Goal: Information Seeking & Learning: Check status

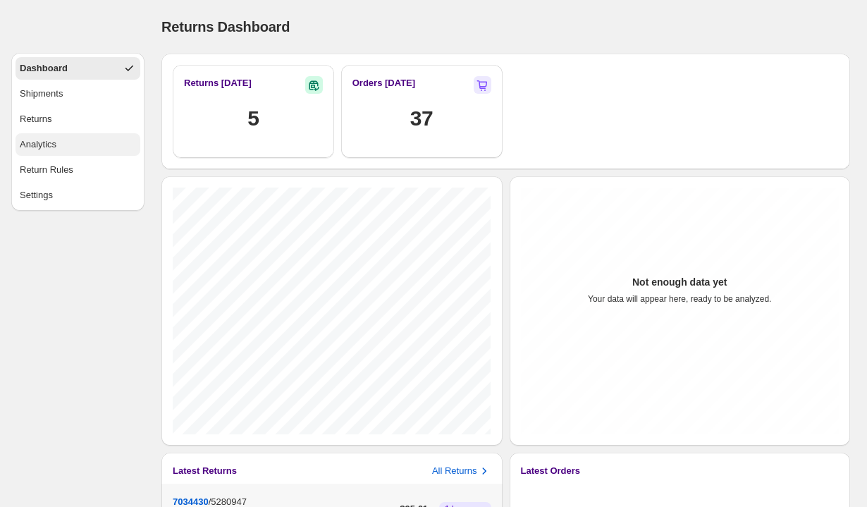
click at [35, 135] on button "Analytics" at bounding box center [78, 144] width 125 height 23
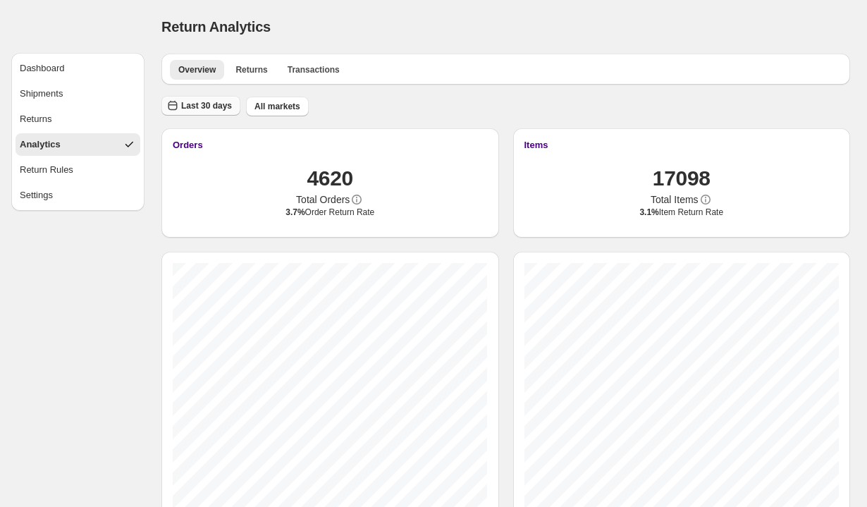
click at [222, 106] on span "Last 30 days" at bounding box center [206, 105] width 51 height 11
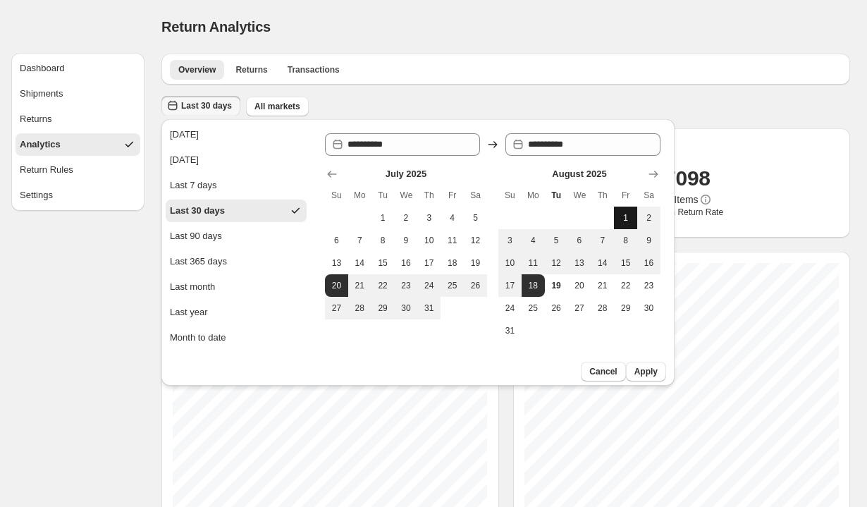
click at [623, 223] on span "1" at bounding box center [626, 217] width 12 height 11
type input "**********"
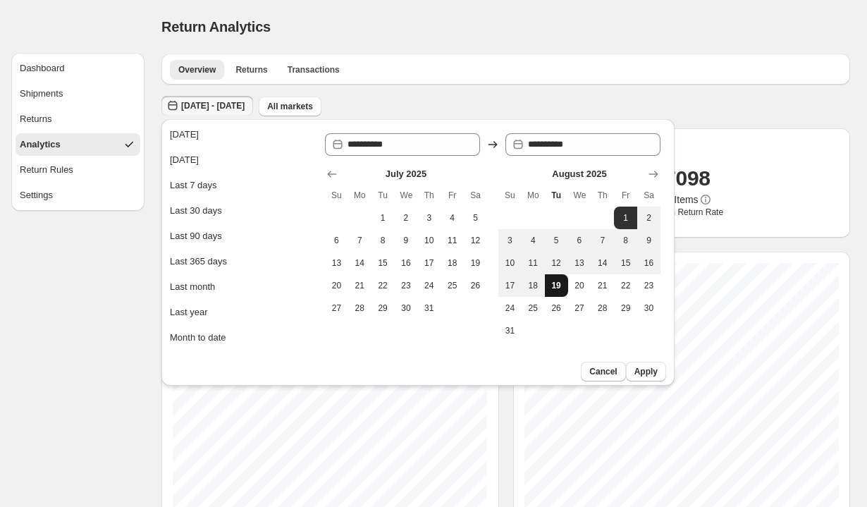
click at [554, 288] on span "19" at bounding box center [557, 285] width 12 height 11
type input "**********"
click at [575, 90] on div "[DATE] - [DATE] All markets" at bounding box center [503, 103] width 695 height 27
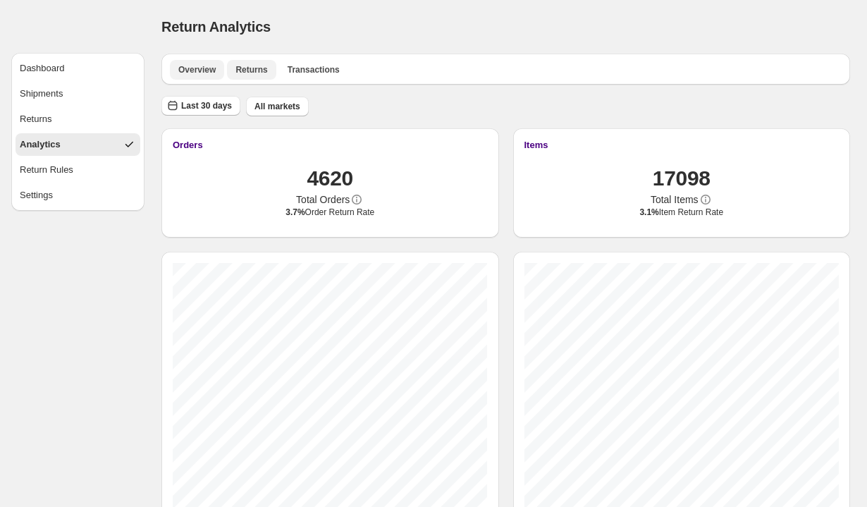
click at [248, 73] on span "Returns" at bounding box center [252, 69] width 32 height 11
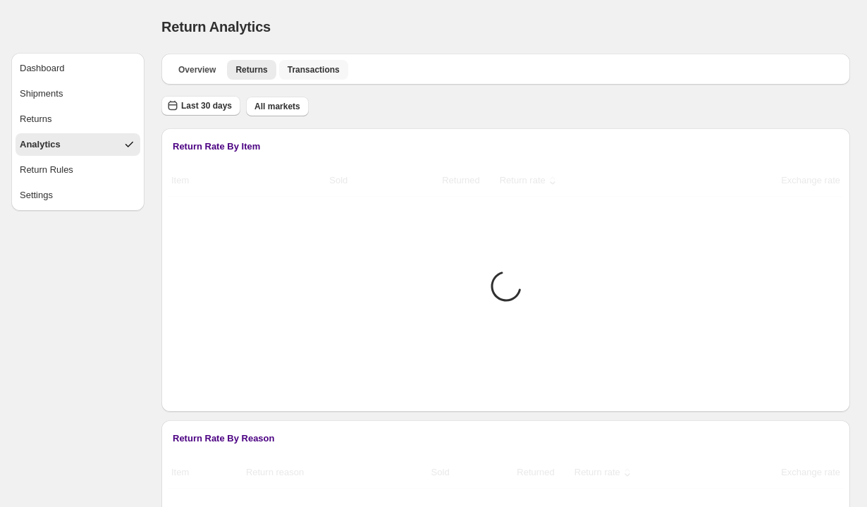
click at [319, 75] on span "Transactions" at bounding box center [314, 69] width 52 height 11
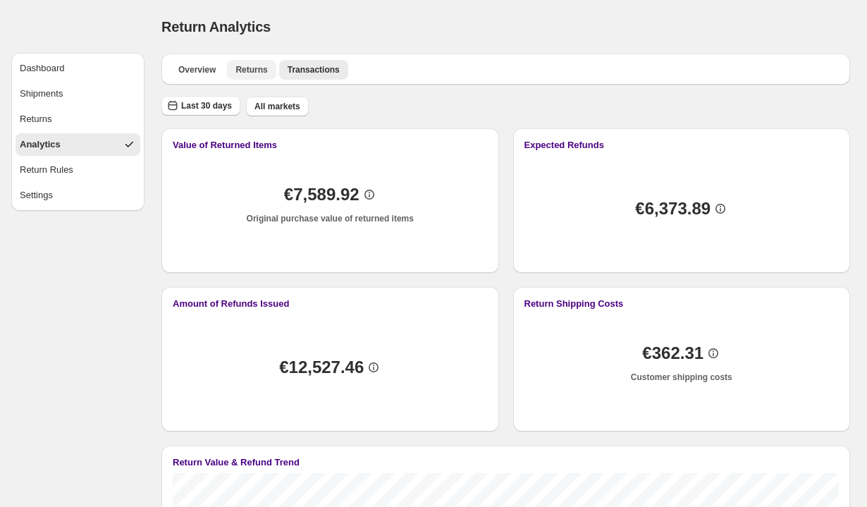
click at [248, 71] on span "Returns" at bounding box center [252, 69] width 32 height 11
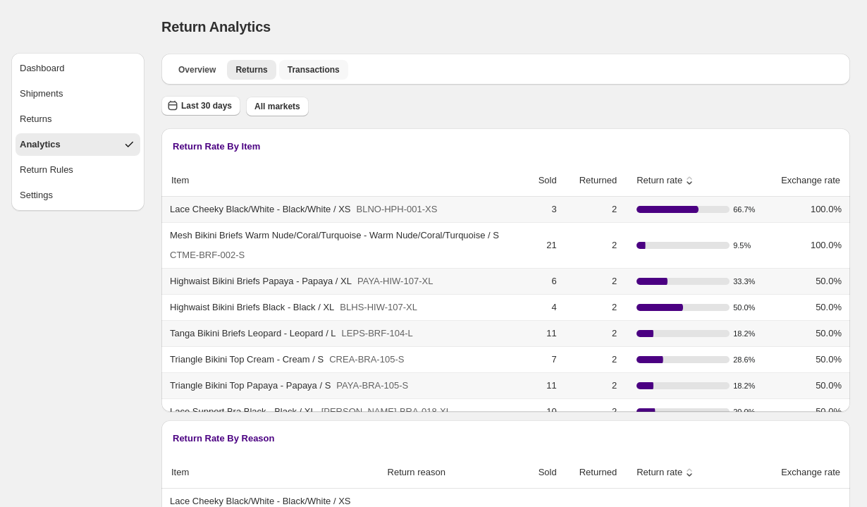
click at [334, 72] on span "Transactions" at bounding box center [314, 69] width 52 height 11
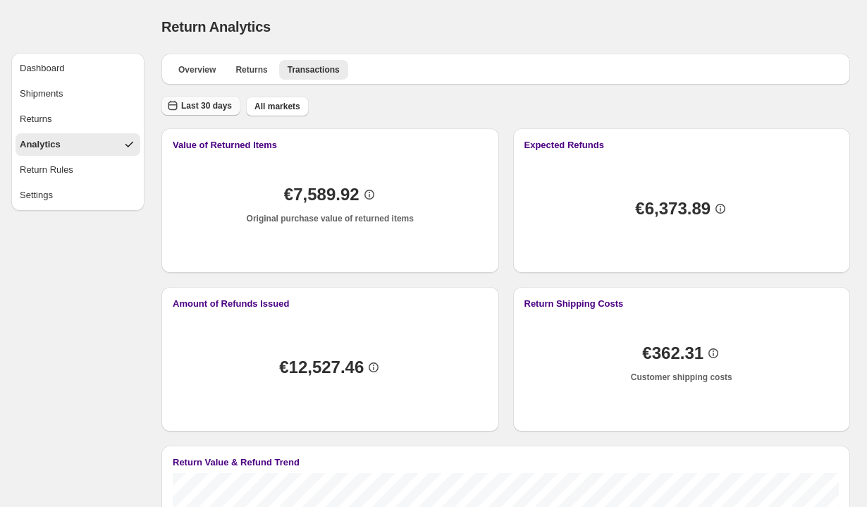
click at [208, 100] on span "Last 30 days" at bounding box center [206, 105] width 51 height 11
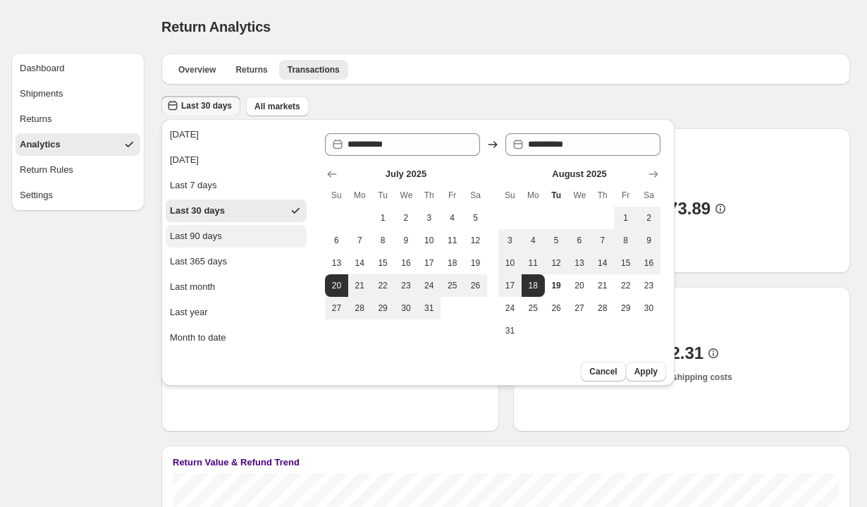
click at [215, 239] on div "Last 90 days" at bounding box center [196, 236] width 52 height 14
type input "**********"
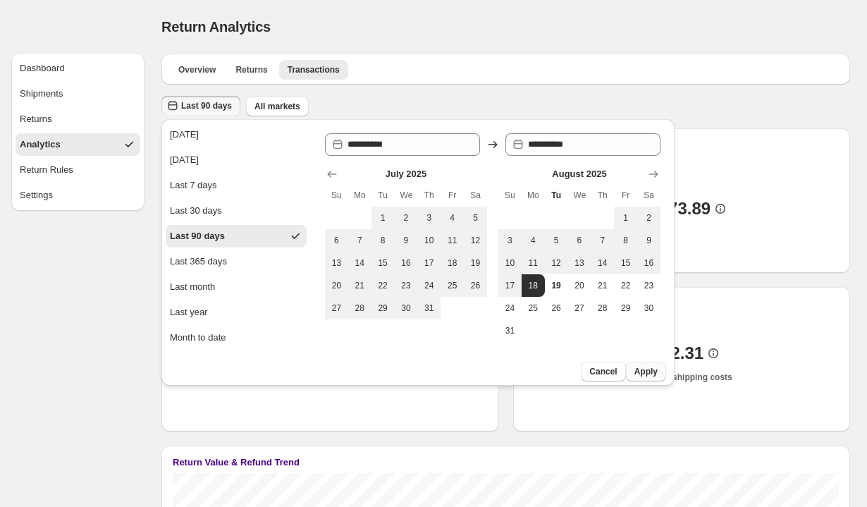
click at [657, 367] on span "Apply" at bounding box center [646, 371] width 23 height 11
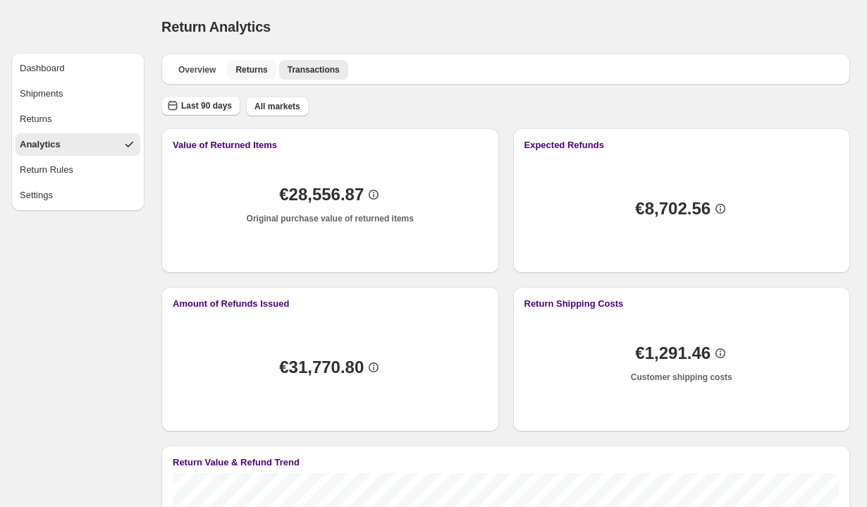
click at [235, 67] on button "Returns" at bounding box center [251, 70] width 49 height 20
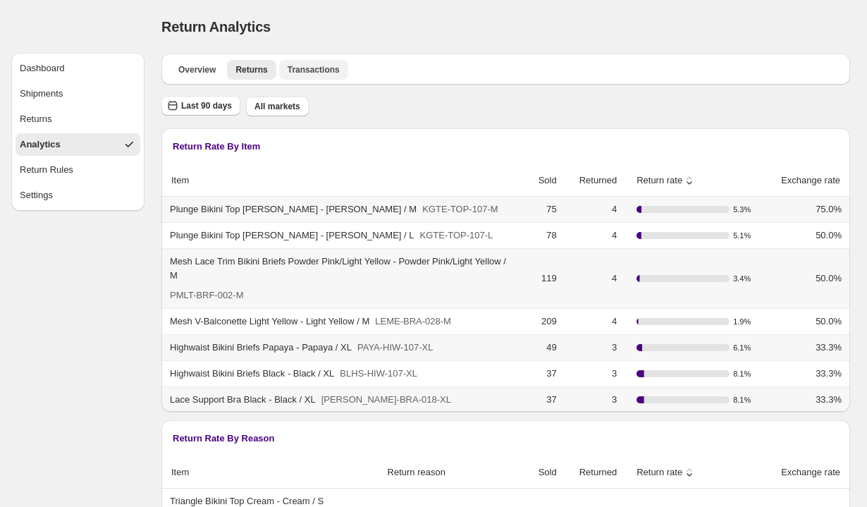
click at [313, 71] on span "Transactions" at bounding box center [314, 69] width 52 height 11
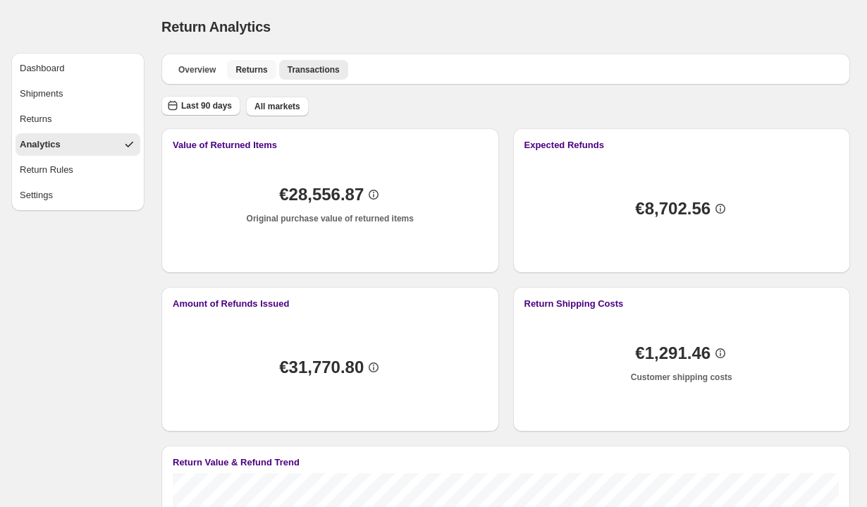
click at [264, 71] on span "Returns" at bounding box center [252, 69] width 32 height 11
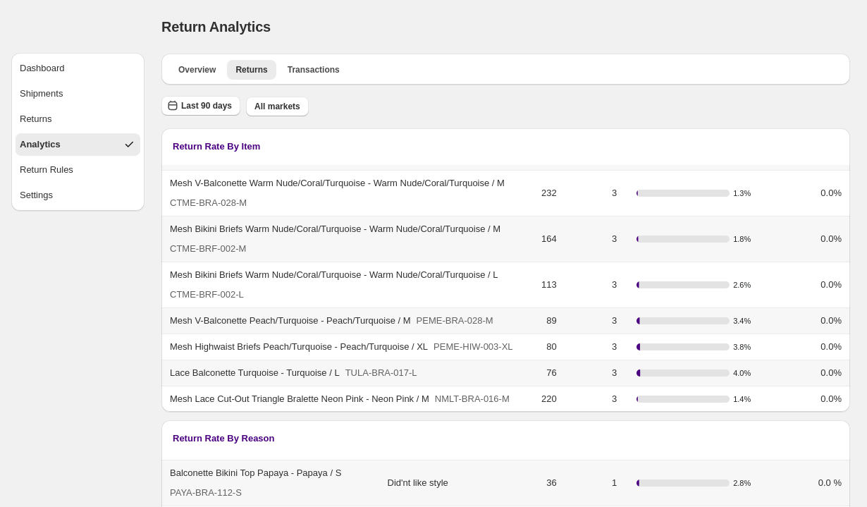
click at [209, 82] on div "Overview Returns Transactions More views Overview Returns Transactions More vie…" at bounding box center [505, 69] width 689 height 31
click at [206, 67] on span "Overview" at bounding box center [196, 69] width 37 height 11
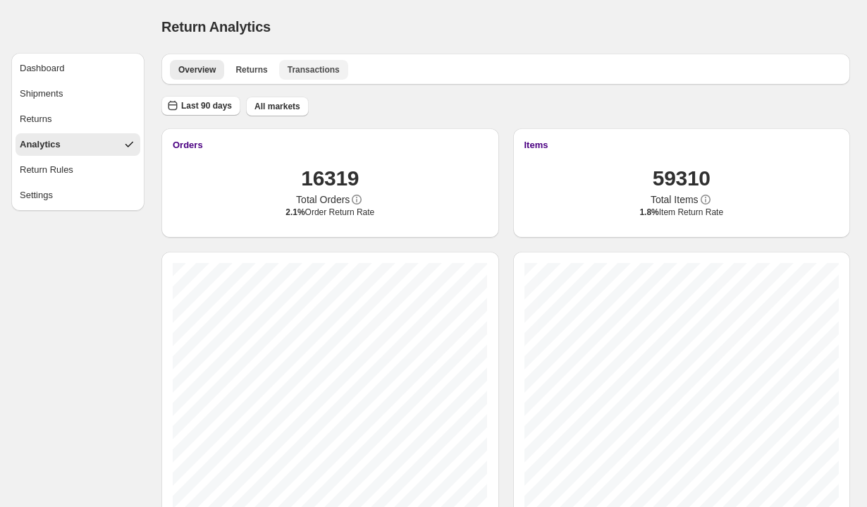
click at [307, 68] on span "Transactions" at bounding box center [314, 69] width 52 height 11
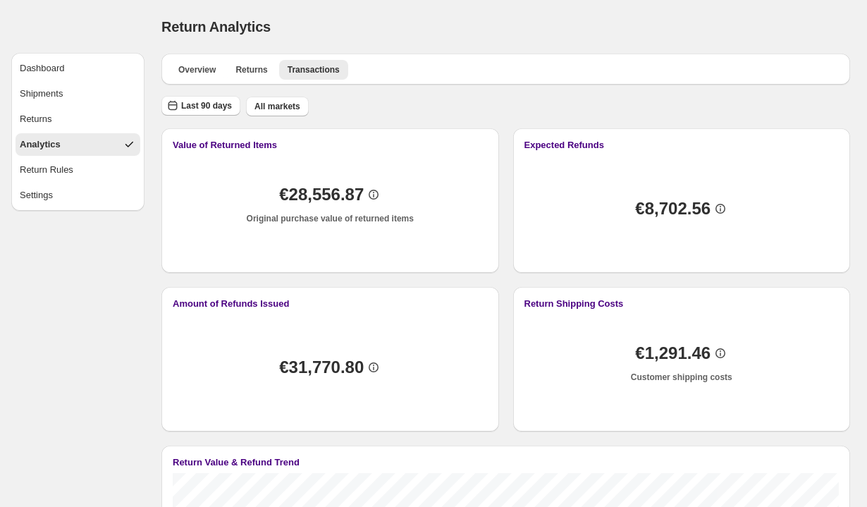
click at [293, 194] on span "€28,556.87" at bounding box center [321, 195] width 85 height 14
click at [294, 215] on p "Original purchase value of returned items" at bounding box center [330, 218] width 167 height 11
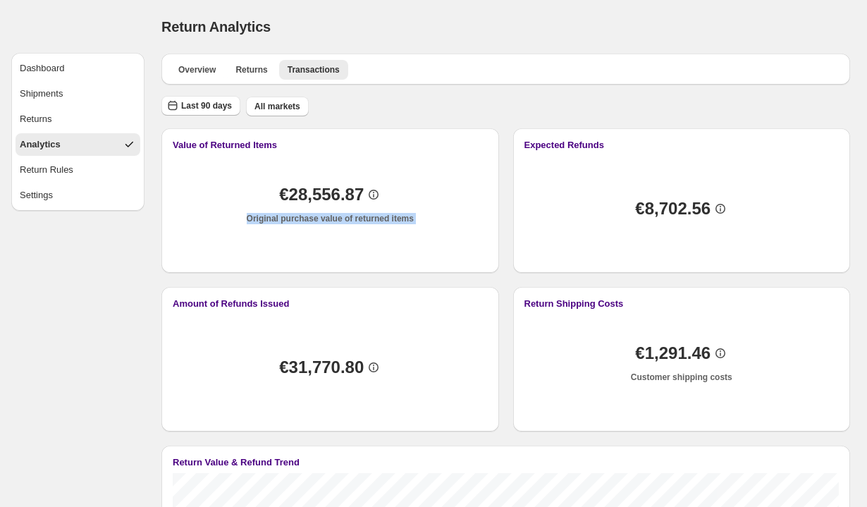
click at [294, 215] on p "Original purchase value of returned items" at bounding box center [330, 218] width 167 height 11
click at [274, 222] on p "Original purchase value of returned items" at bounding box center [330, 218] width 167 height 11
click at [324, 195] on span "€28,556.87" at bounding box center [321, 195] width 85 height 14
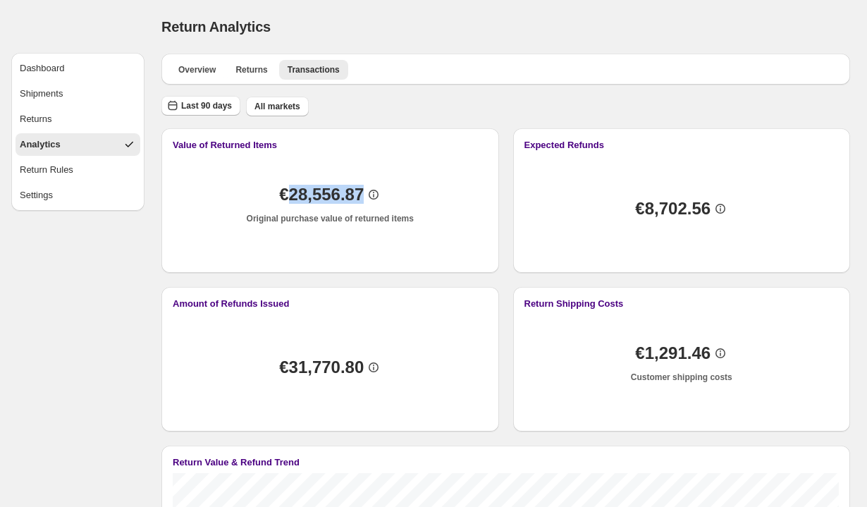
click at [324, 195] on span "€28,556.87" at bounding box center [321, 195] width 85 height 14
click at [353, 360] on span "€31,770.80" at bounding box center [321, 367] width 85 height 14
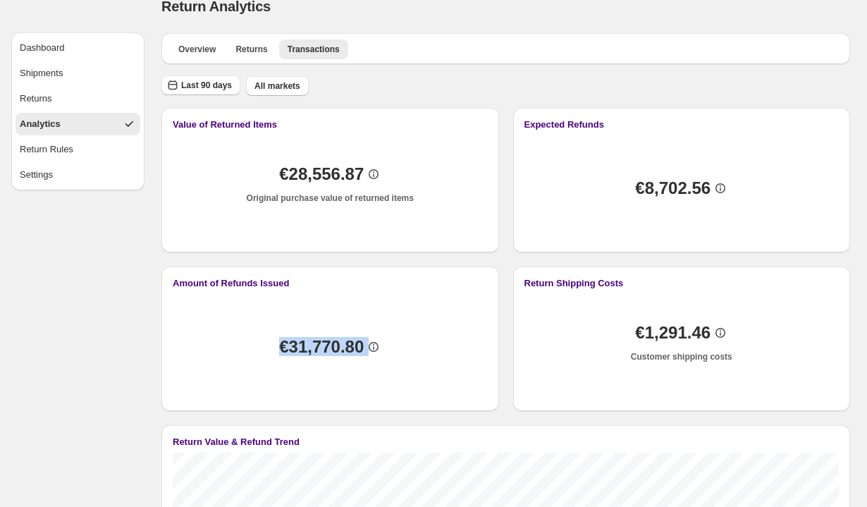
scroll to position [19, 0]
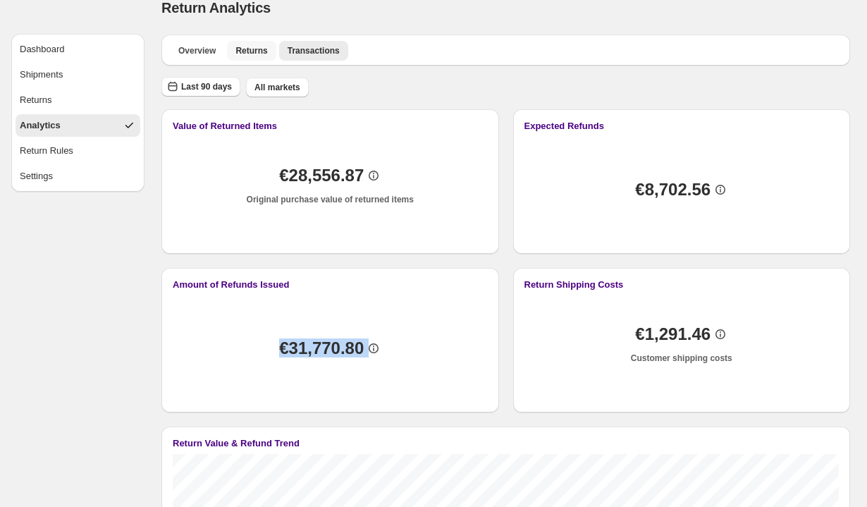
click at [248, 50] on span "Returns" at bounding box center [252, 50] width 32 height 11
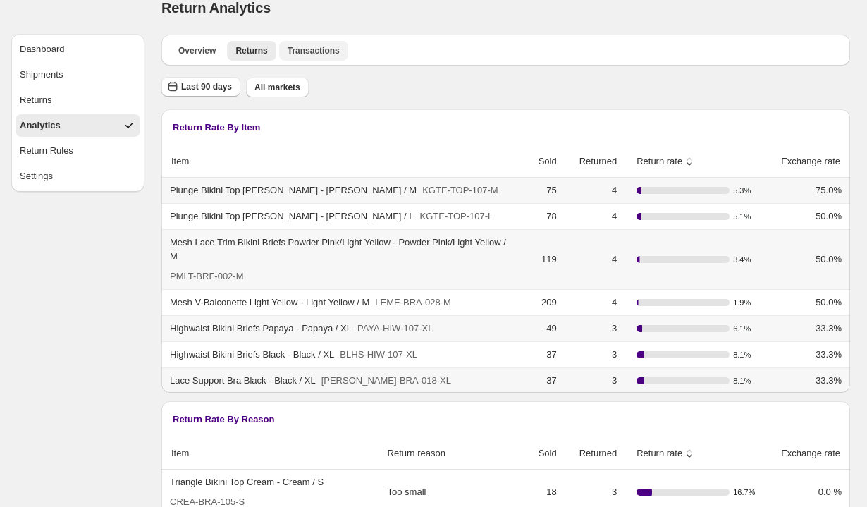
click at [324, 49] on span "Transactions" at bounding box center [314, 50] width 52 height 11
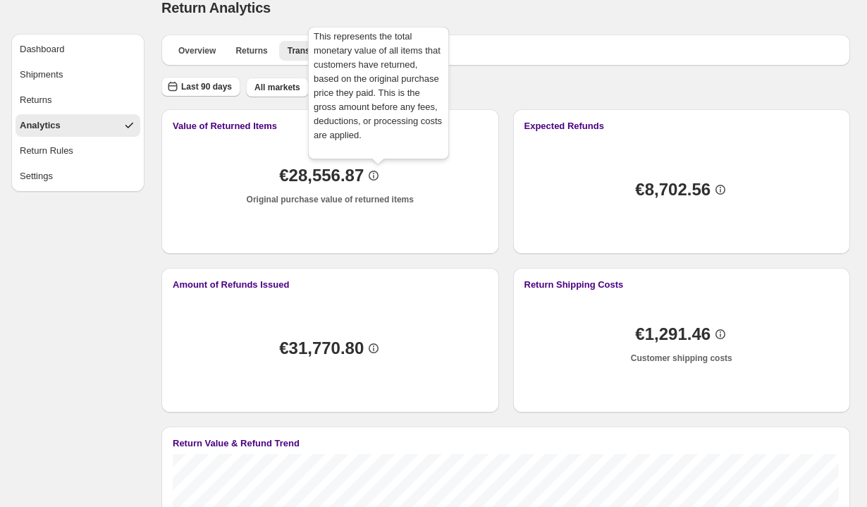
click at [379, 173] on icon at bounding box center [374, 176] width 14 height 14
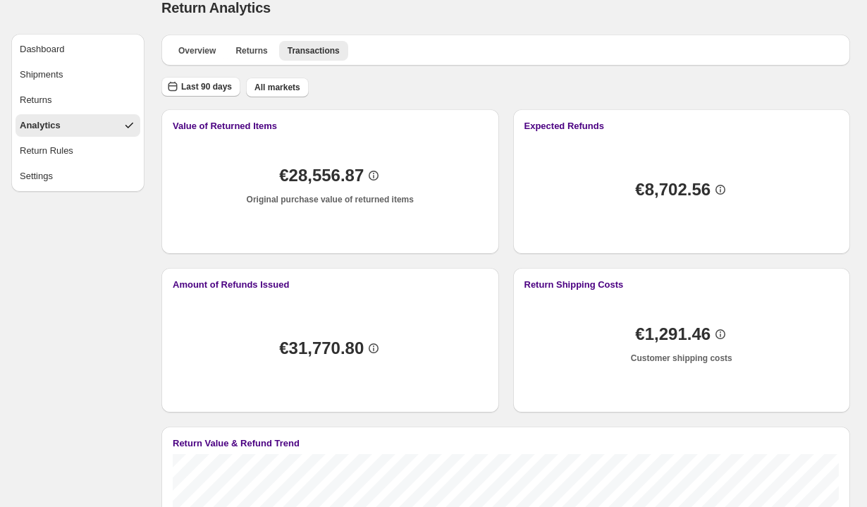
click at [334, 176] on span "€28,556.87" at bounding box center [321, 176] width 85 height 14
click at [198, 50] on span "Overview" at bounding box center [196, 50] width 37 height 11
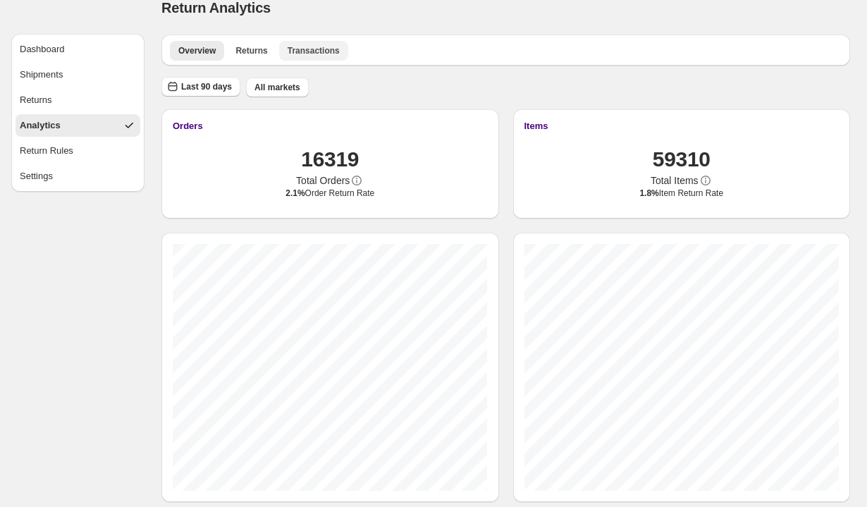
click at [327, 57] on button "Transactions" at bounding box center [313, 51] width 69 height 20
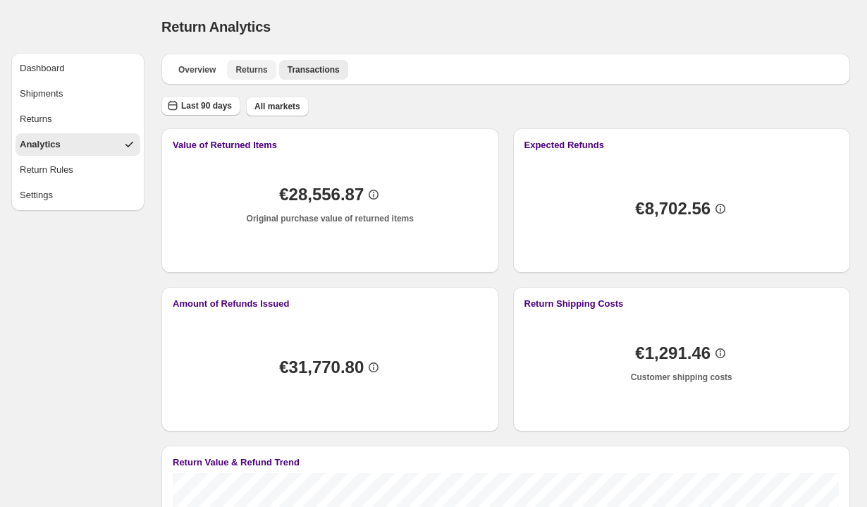
click at [255, 71] on span "Returns" at bounding box center [252, 69] width 32 height 11
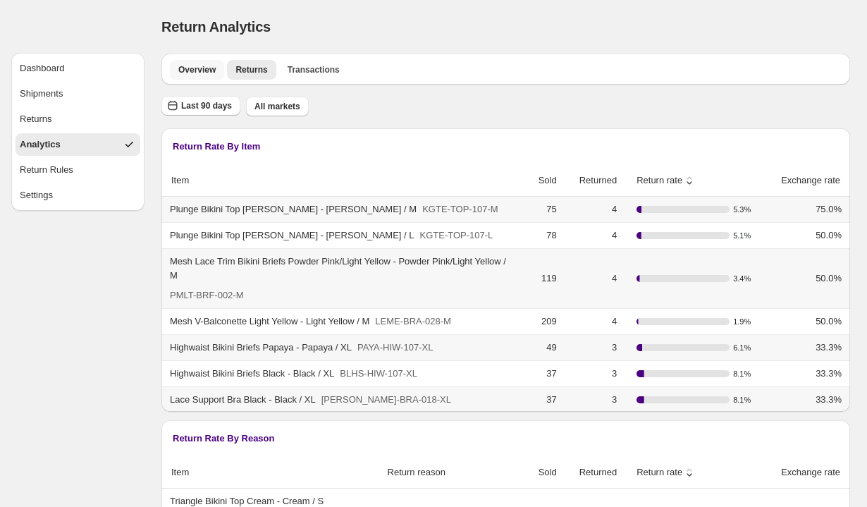
click at [202, 69] on span "Overview" at bounding box center [196, 69] width 37 height 11
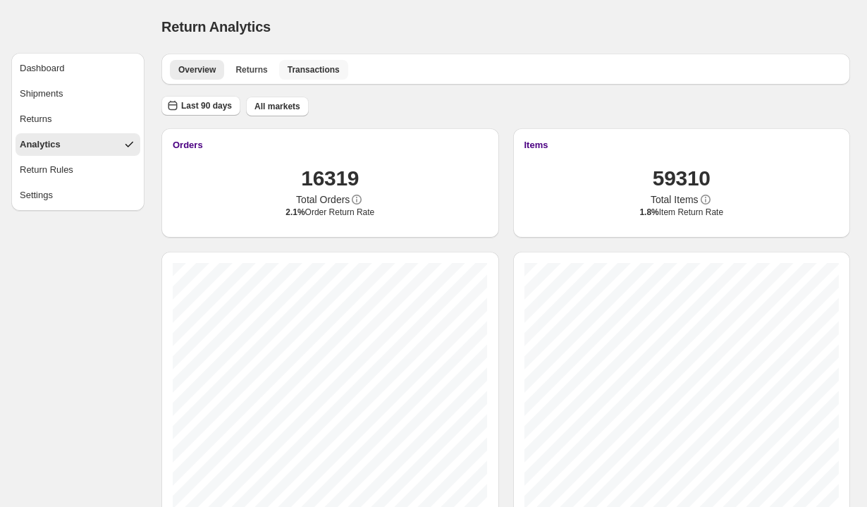
click at [314, 64] on span "Transactions" at bounding box center [314, 69] width 52 height 11
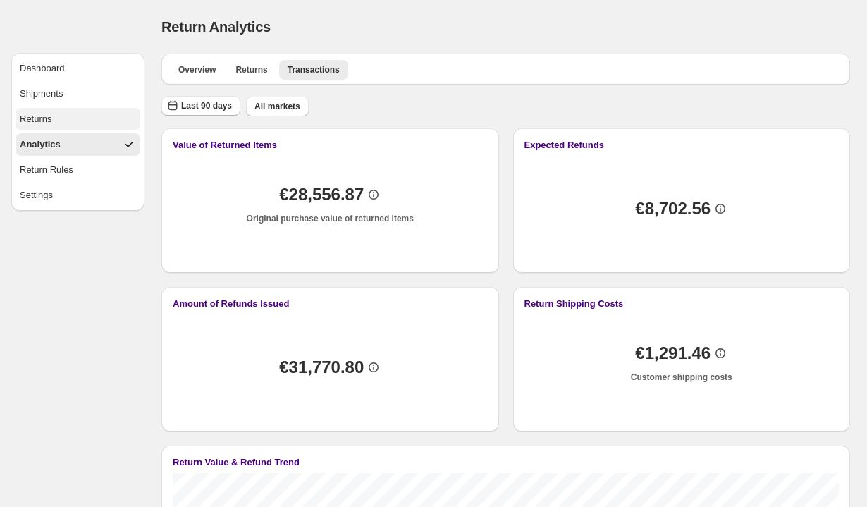
click at [37, 126] on div "Returns" at bounding box center [36, 119] width 32 height 14
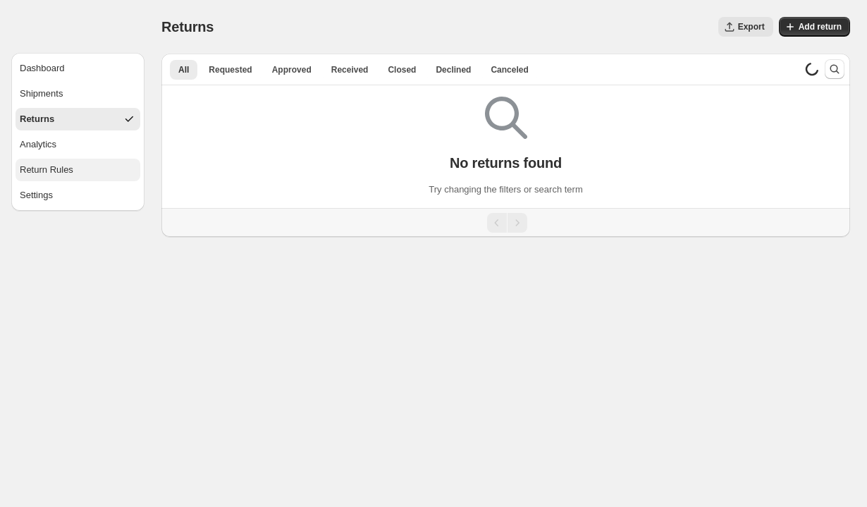
click at [46, 164] on div "Return Rules" at bounding box center [47, 170] width 54 height 14
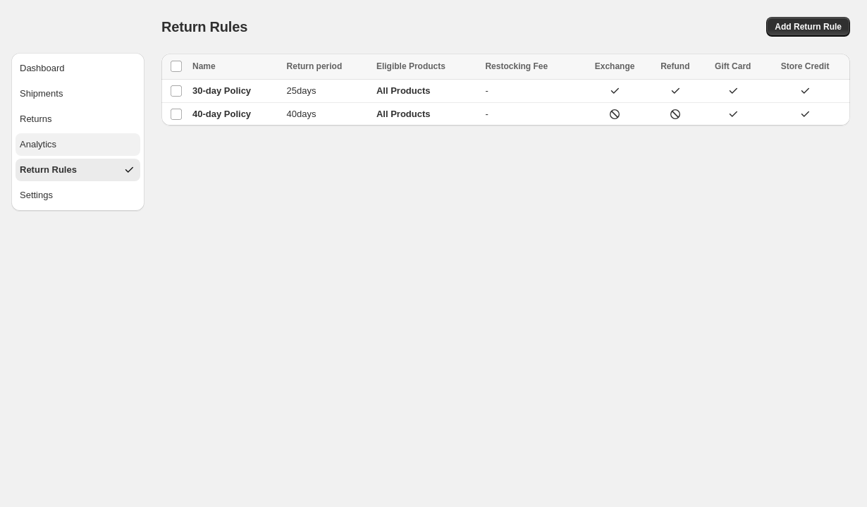
click at [51, 142] on div "Analytics" at bounding box center [38, 144] width 37 height 14
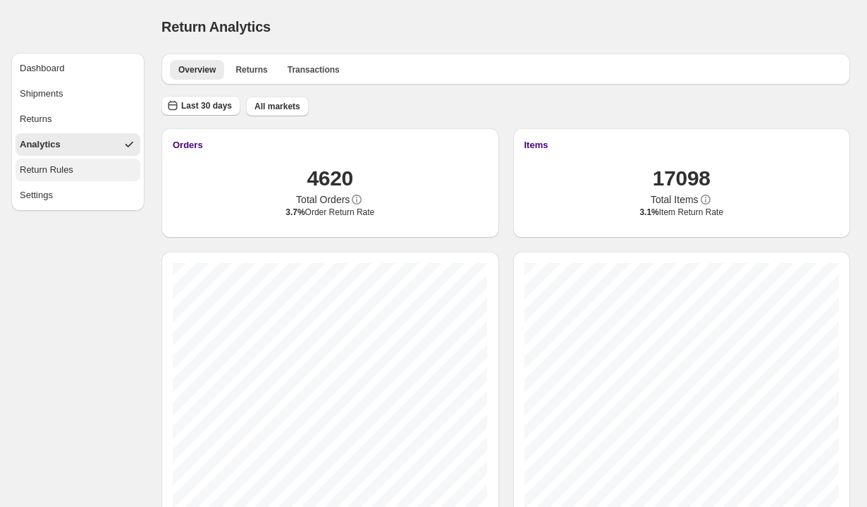
click at [50, 174] on div "Return Rules" at bounding box center [47, 170] width 54 height 14
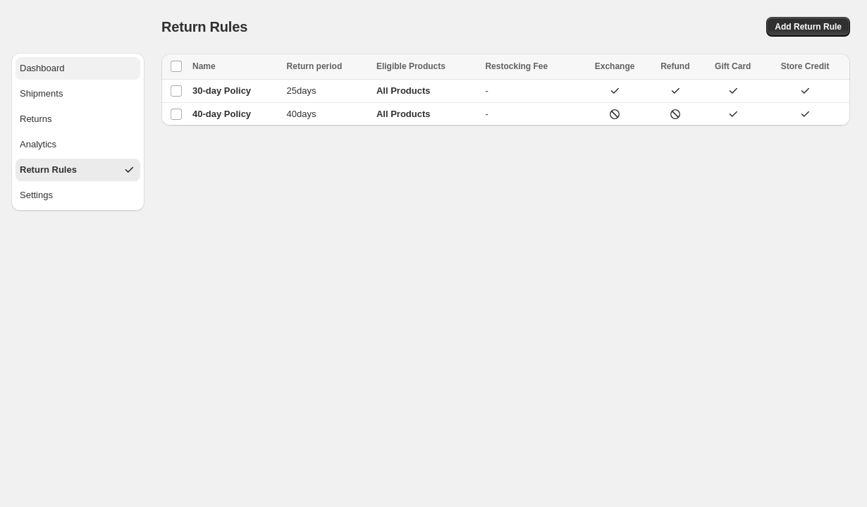
click at [43, 67] on div "Dashboard" at bounding box center [42, 68] width 45 height 14
